Goal: Information Seeking & Learning: Check status

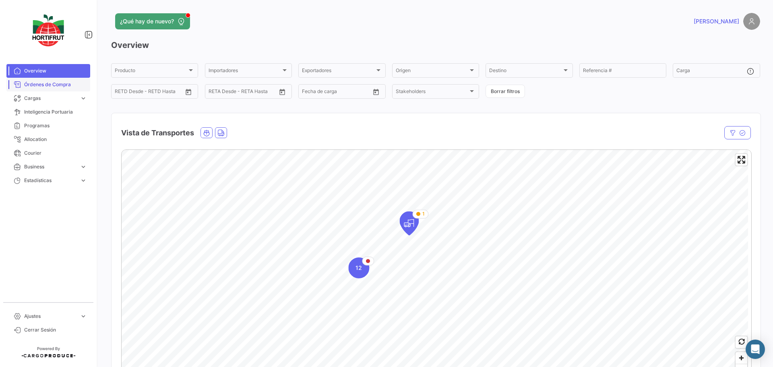
click at [60, 85] on span "Órdenes de Compra" at bounding box center [55, 84] width 63 height 7
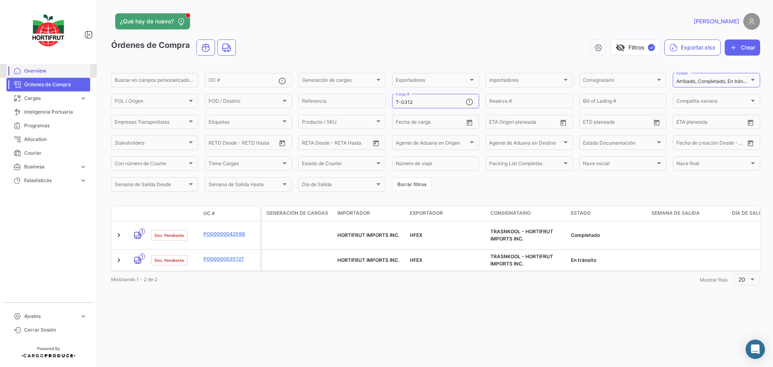
click at [41, 71] on span "Overview" at bounding box center [55, 70] width 63 height 7
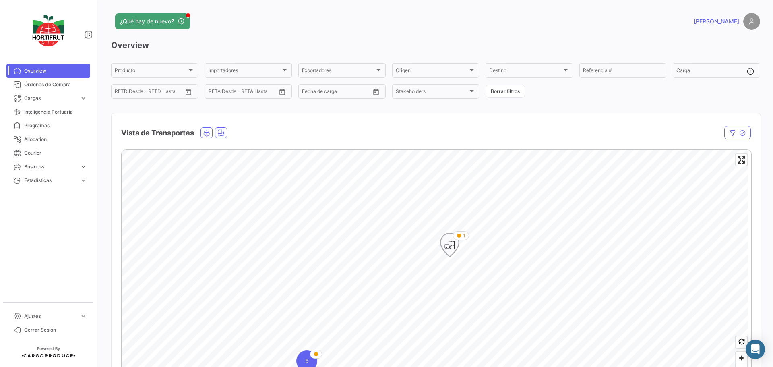
click at [451, 255] on icon "Map marker" at bounding box center [449, 244] width 19 height 23
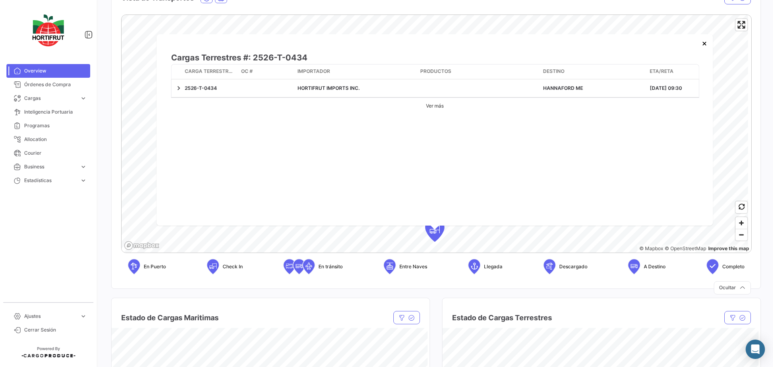
scroll to position [121, 0]
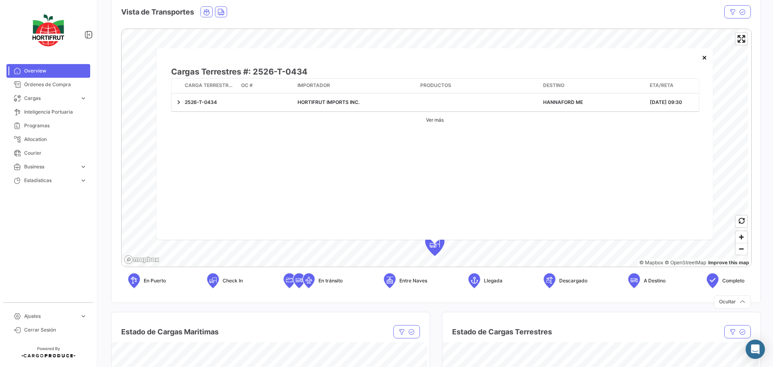
click at [39, 72] on span "Overview" at bounding box center [55, 70] width 63 height 7
click at [38, 83] on span "Órdenes de Compra" at bounding box center [55, 84] width 63 height 7
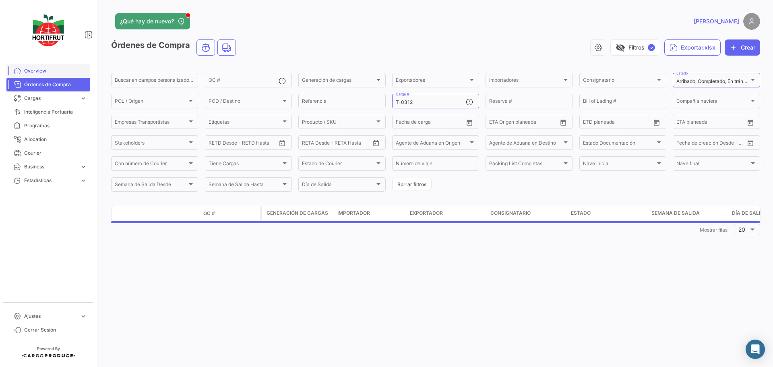
click at [37, 74] on span "Overview" at bounding box center [55, 70] width 63 height 7
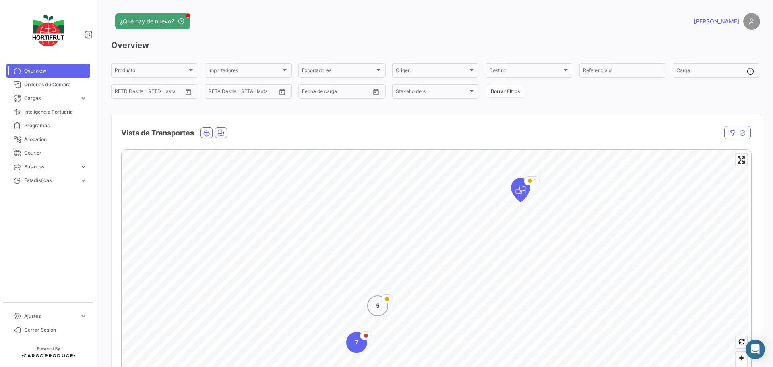
click at [379, 309] on span "5" at bounding box center [378, 306] width 4 height 8
click at [446, 267] on span "4" at bounding box center [448, 264] width 4 height 8
click at [449, 297] on div "3" at bounding box center [445, 291] width 21 height 21
click at [430, 273] on icon "Map marker" at bounding box center [428, 271] width 11 height 17
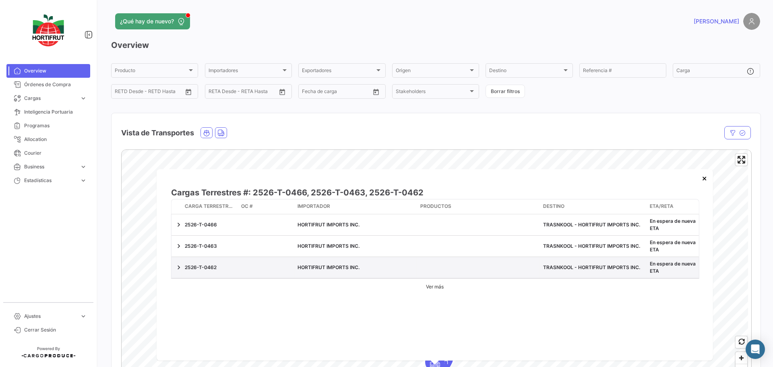
click at [206, 266] on div "2526-T-0462" at bounding box center [210, 267] width 50 height 7
click at [180, 268] on link at bounding box center [179, 267] width 8 height 8
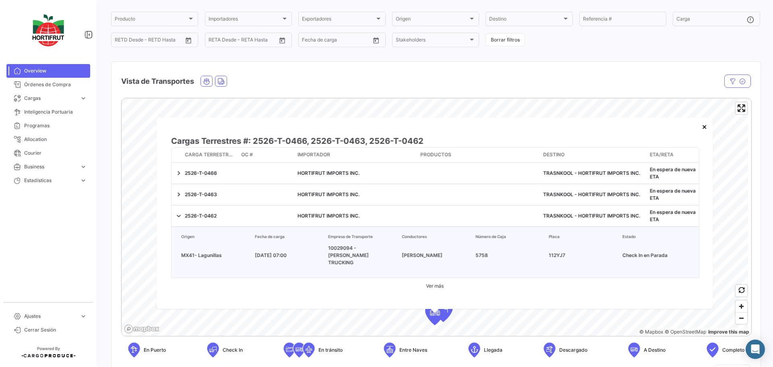
scroll to position [40, 0]
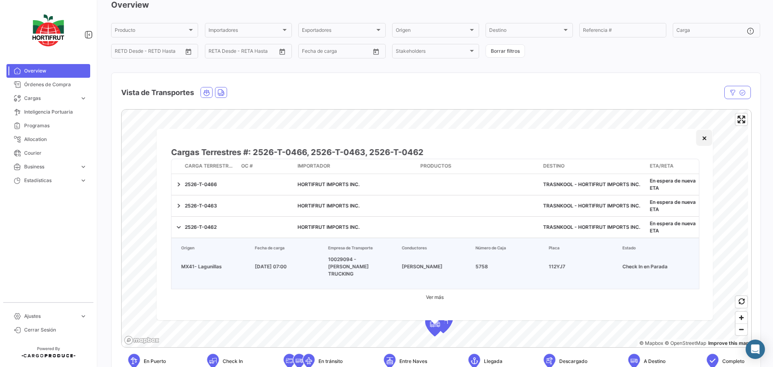
click at [703, 139] on button "×" at bounding box center [704, 138] width 16 height 16
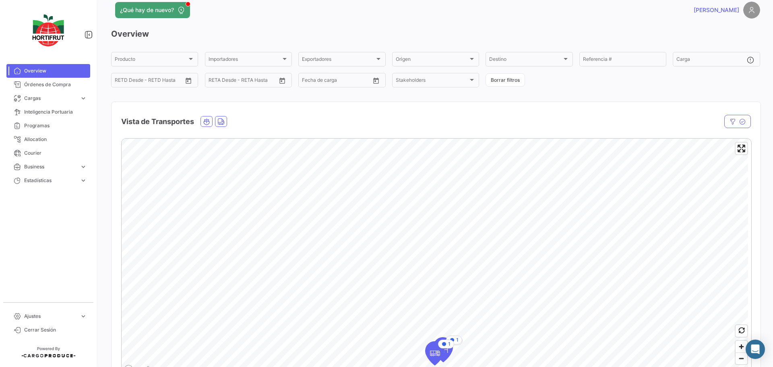
scroll to position [0, 0]
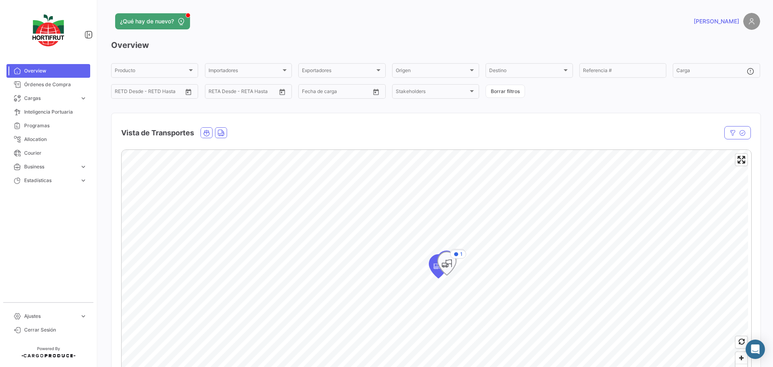
click at [462, 254] on span "1" at bounding box center [461, 253] width 2 height 7
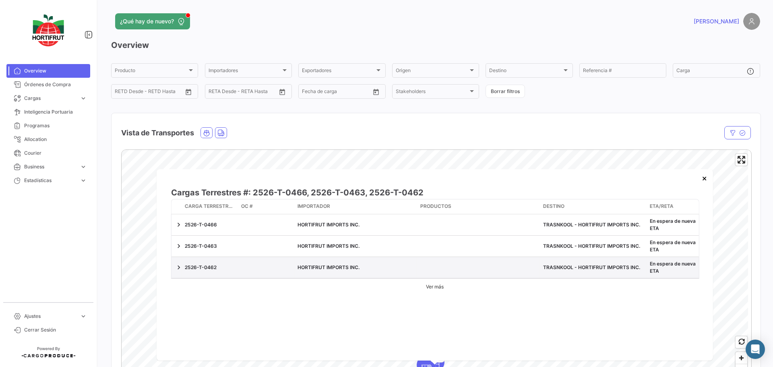
click at [210, 269] on div "2526-T-0462" at bounding box center [210, 267] width 50 height 7
click at [204, 267] on div "2526-T-0462" at bounding box center [210, 267] width 50 height 7
click at [434, 286] on link "Ver más" at bounding box center [435, 287] width 26 height 16
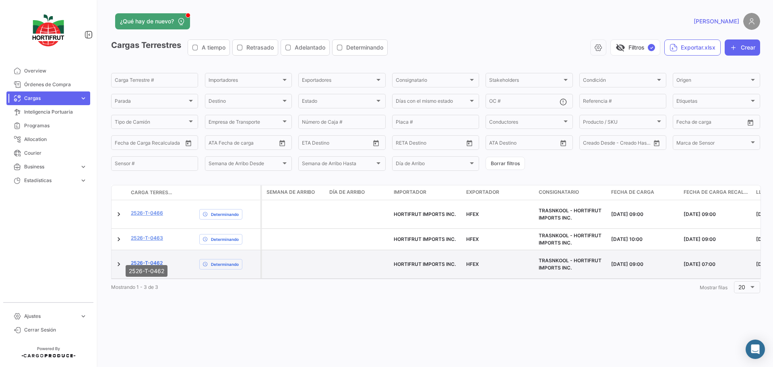
click at [141, 259] on link "2526-T-0462" at bounding box center [147, 262] width 32 height 7
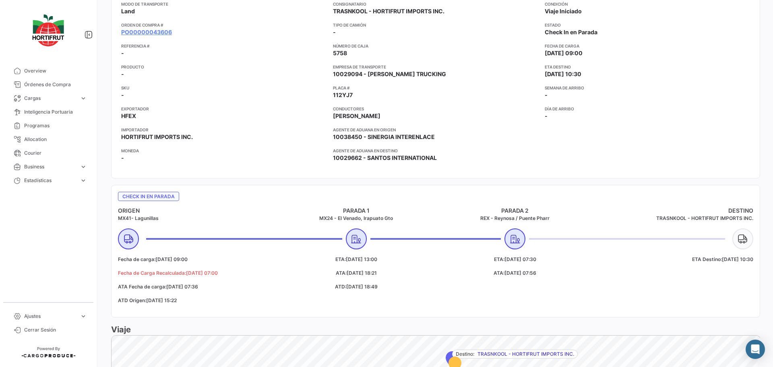
scroll to position [201, 0]
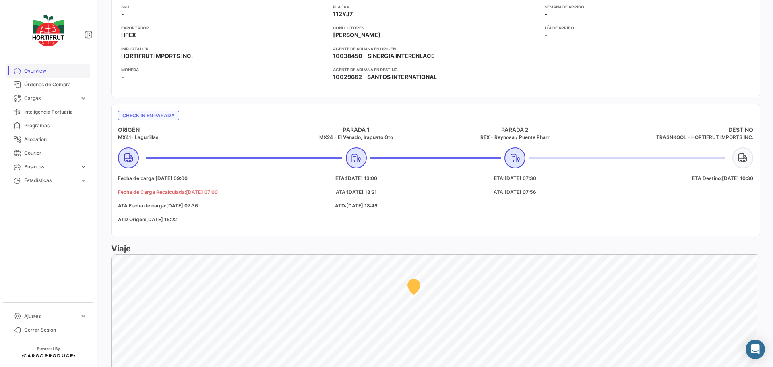
click at [42, 70] on span "Overview" at bounding box center [55, 70] width 63 height 7
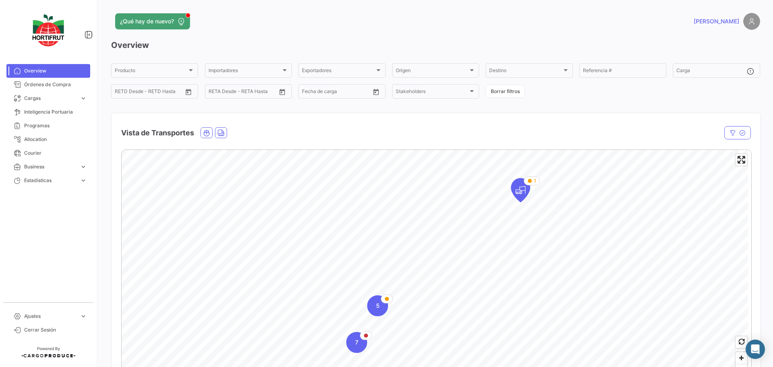
click at [748, 24] on img at bounding box center [751, 21] width 17 height 17
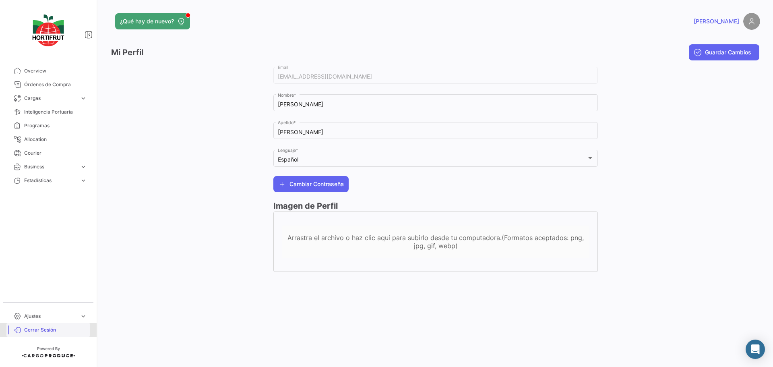
click at [42, 330] on span "Cerrar Sesión" at bounding box center [55, 329] width 63 height 7
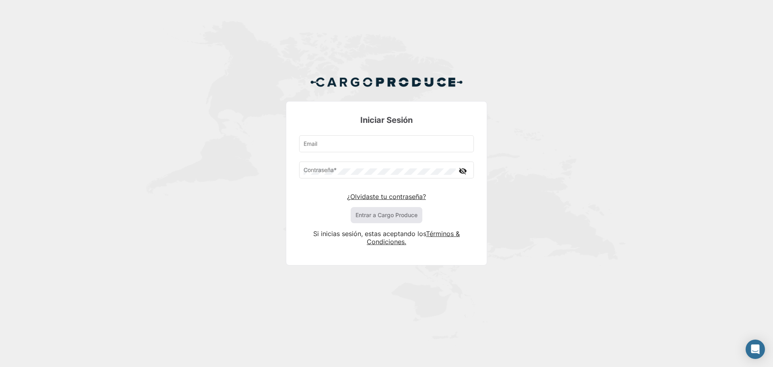
type input "[EMAIL_ADDRESS][DOMAIN_NAME]"
